Goal: Find specific page/section: Find specific page/section

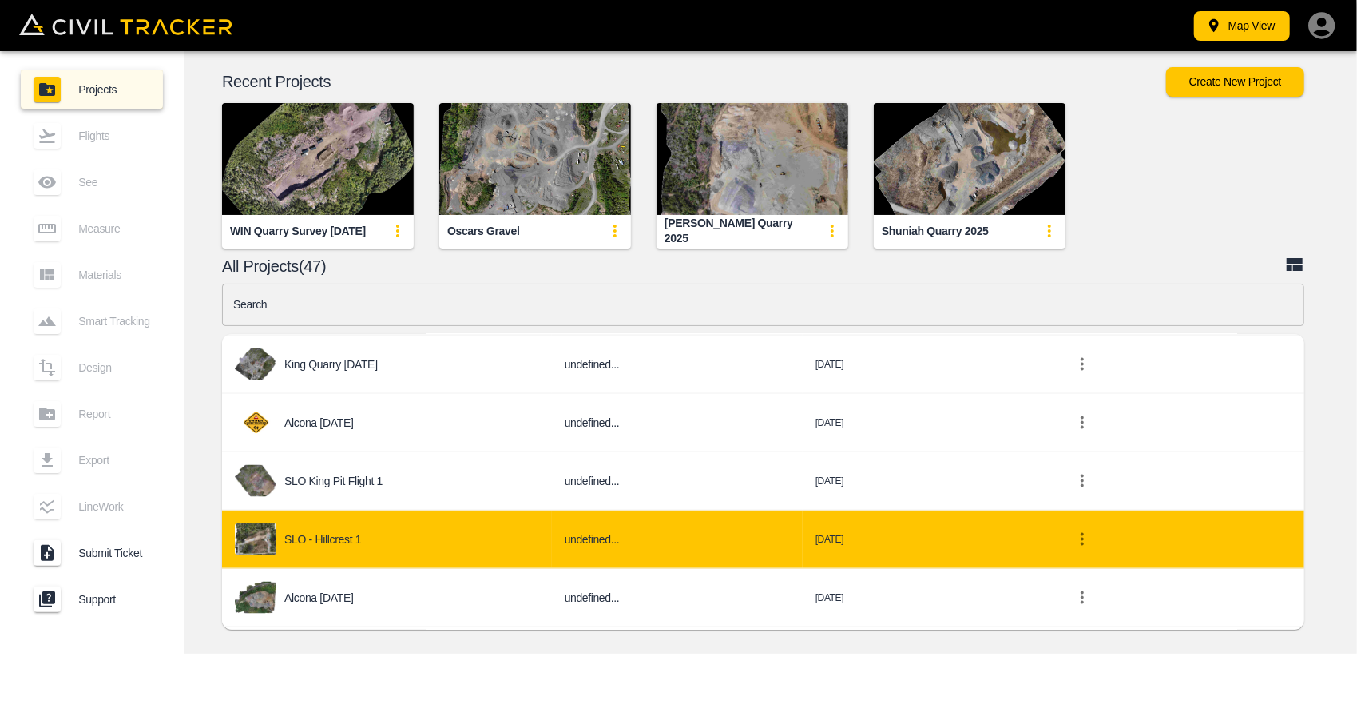
scroll to position [1757, 0]
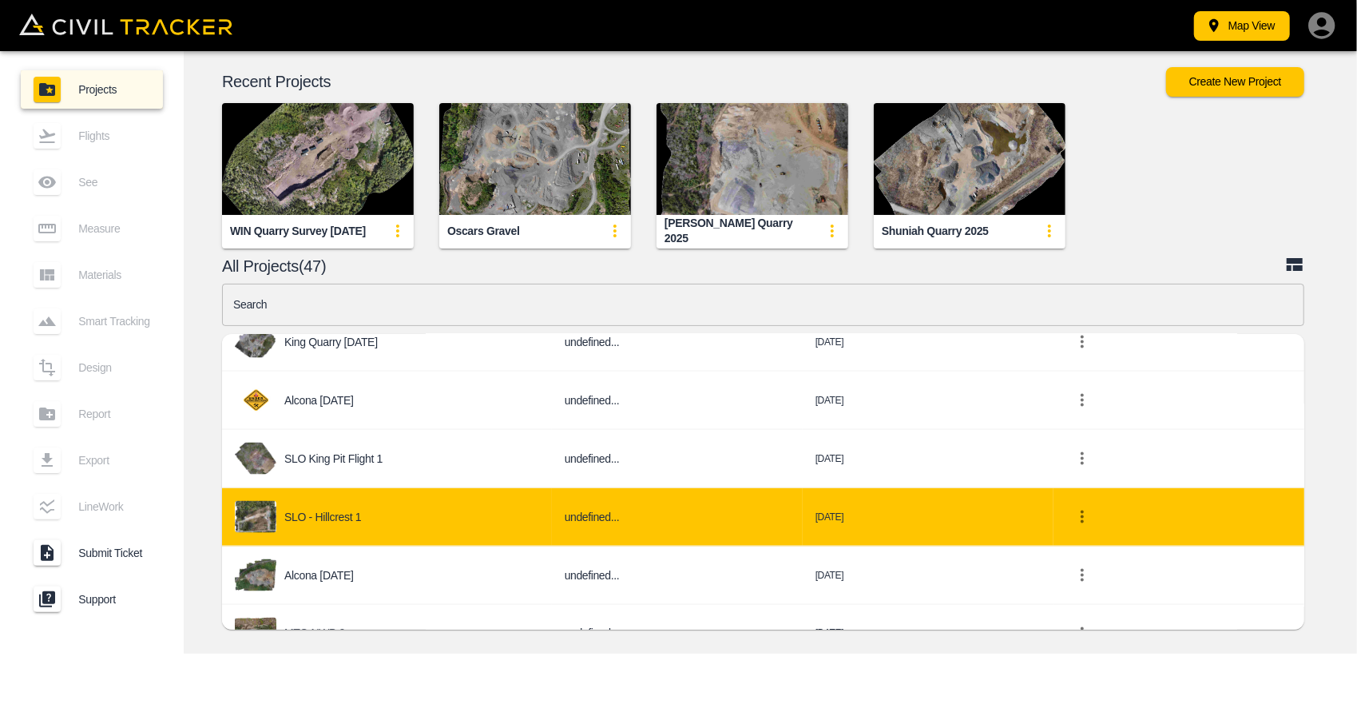
click at [330, 510] on p "SLO - Hillcrest 1" at bounding box center [322, 516] width 77 height 13
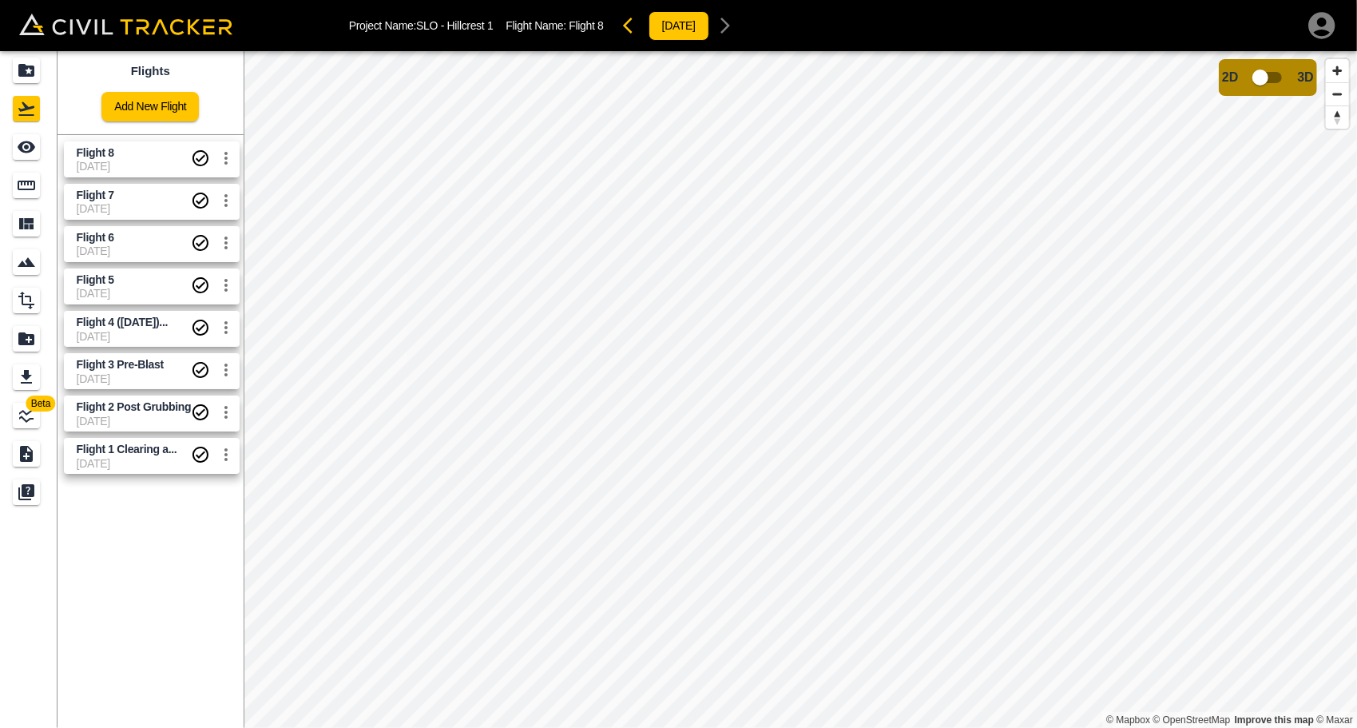
click at [134, 157] on span "Flight 8" at bounding box center [134, 152] width 115 height 15
click at [125, 157] on span "Flight 8" at bounding box center [134, 152] width 115 height 15
click at [23, 145] on icon "See" at bounding box center [26, 146] width 19 height 19
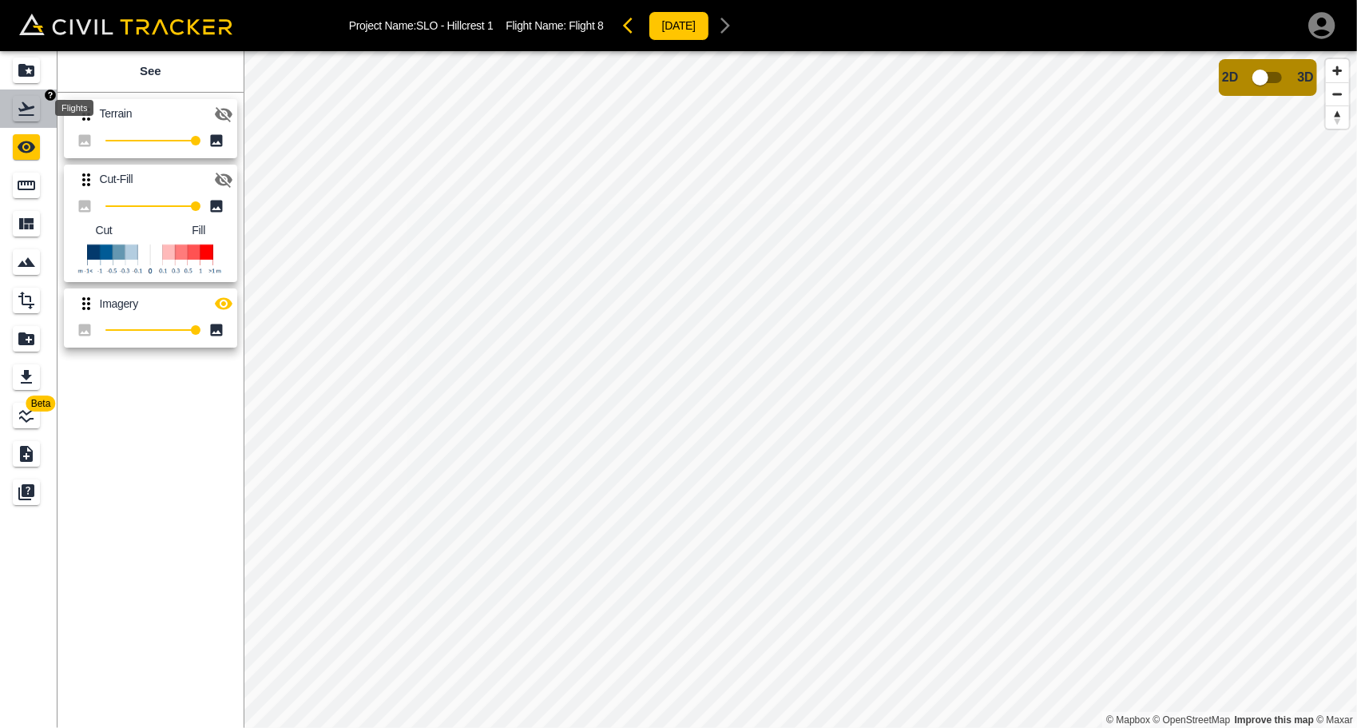
click at [24, 103] on icon "Flights" at bounding box center [26, 109] width 16 height 14
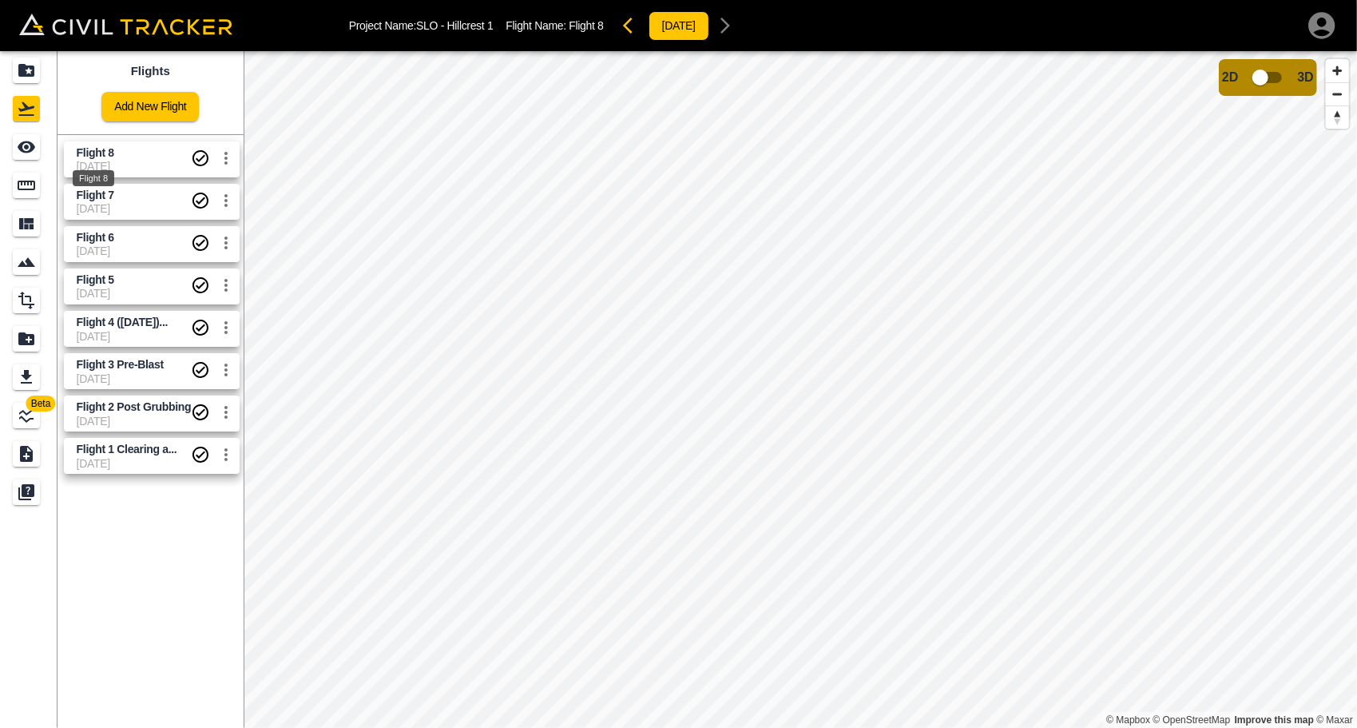
click at [107, 150] on span "Flight 8" at bounding box center [96, 152] width 38 height 13
click at [101, 155] on span "Flight 8" at bounding box center [96, 152] width 38 height 13
click at [26, 189] on icon "Measure" at bounding box center [27, 186] width 18 height 10
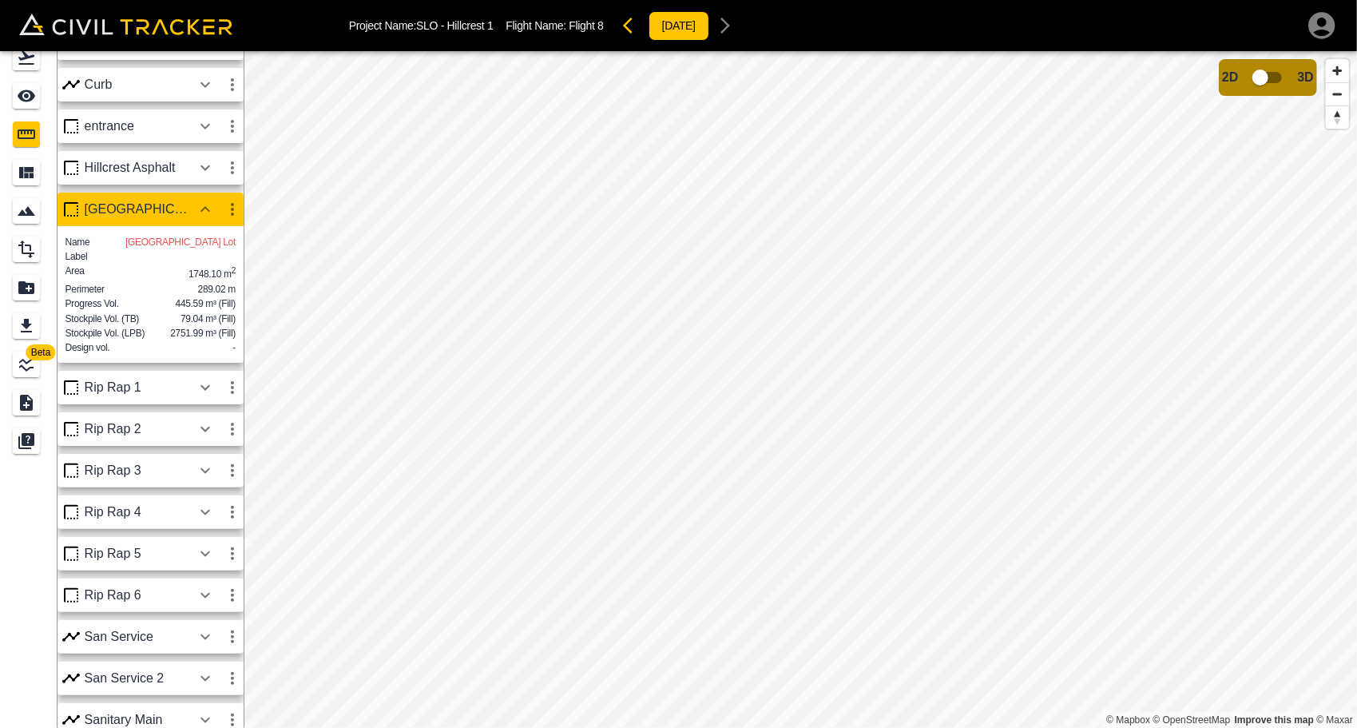
scroll to position [42, 0]
